Goal: Find specific page/section: Find specific page/section

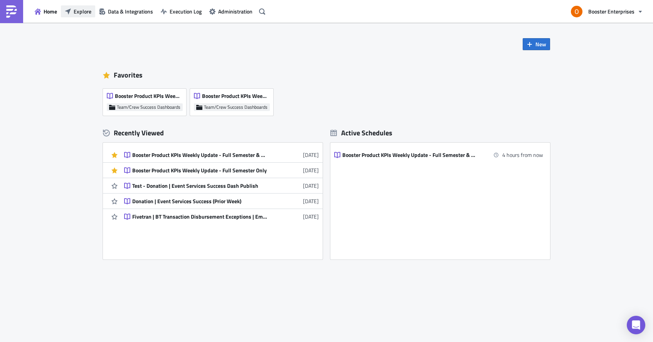
click at [74, 14] on span "Explore" at bounding box center [83, 11] width 18 height 8
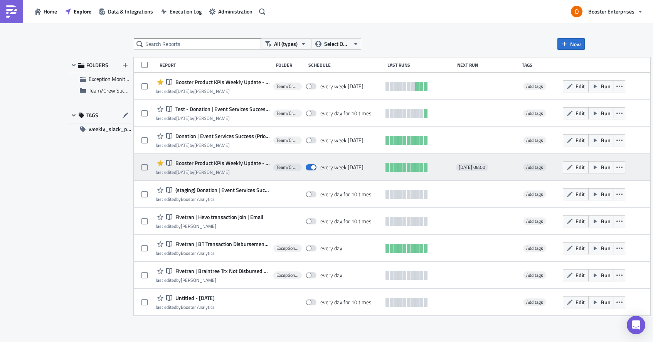
click at [233, 162] on span "Booster Product KPIs Weekly Update - Full Semester & Weekly Cut" at bounding box center [222, 163] width 96 height 7
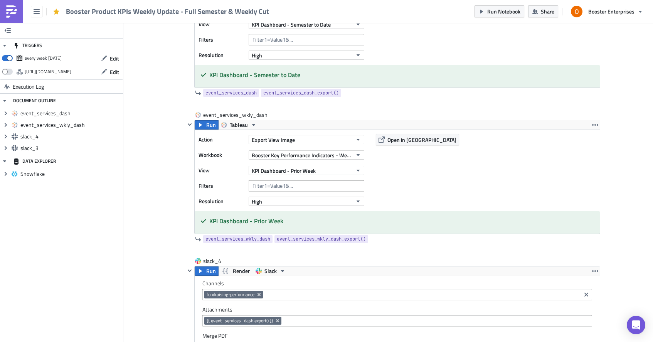
scroll to position [27, 0]
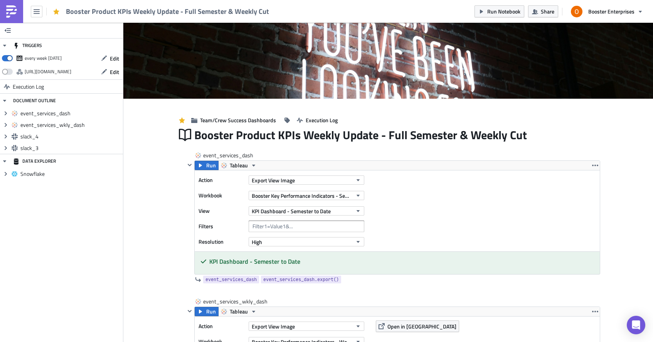
click at [16, 12] on img at bounding box center [11, 11] width 12 height 12
